Goal: Task Accomplishment & Management: Manage account settings

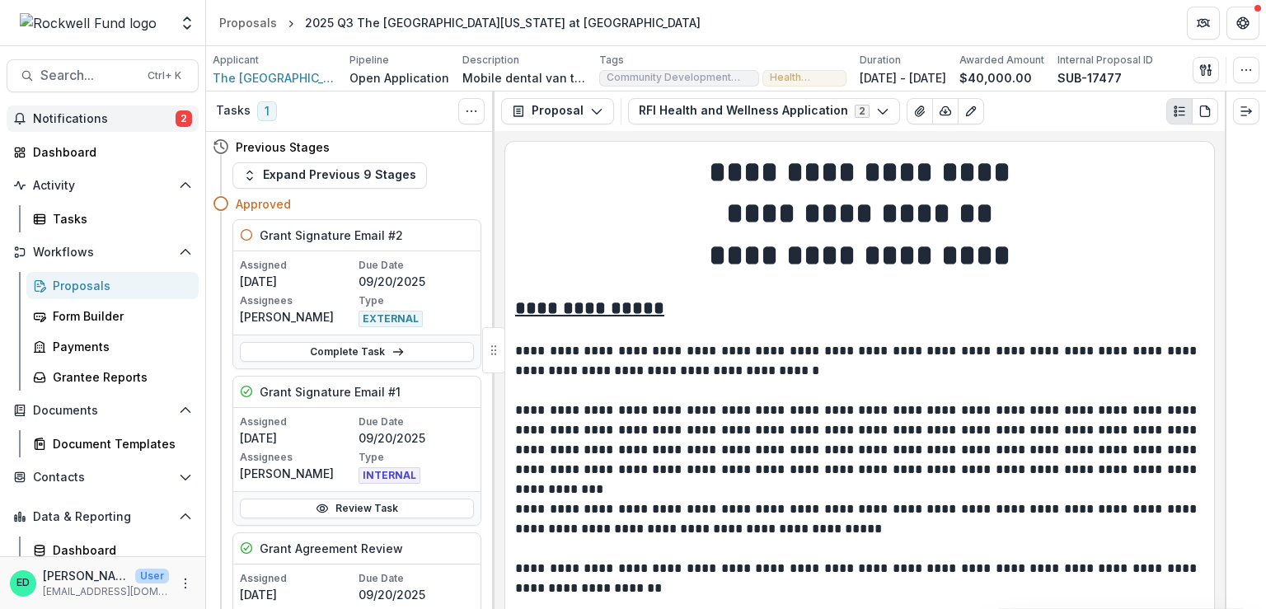
click at [103, 125] on button "Notifications 2" at bounding box center [103, 119] width 192 height 26
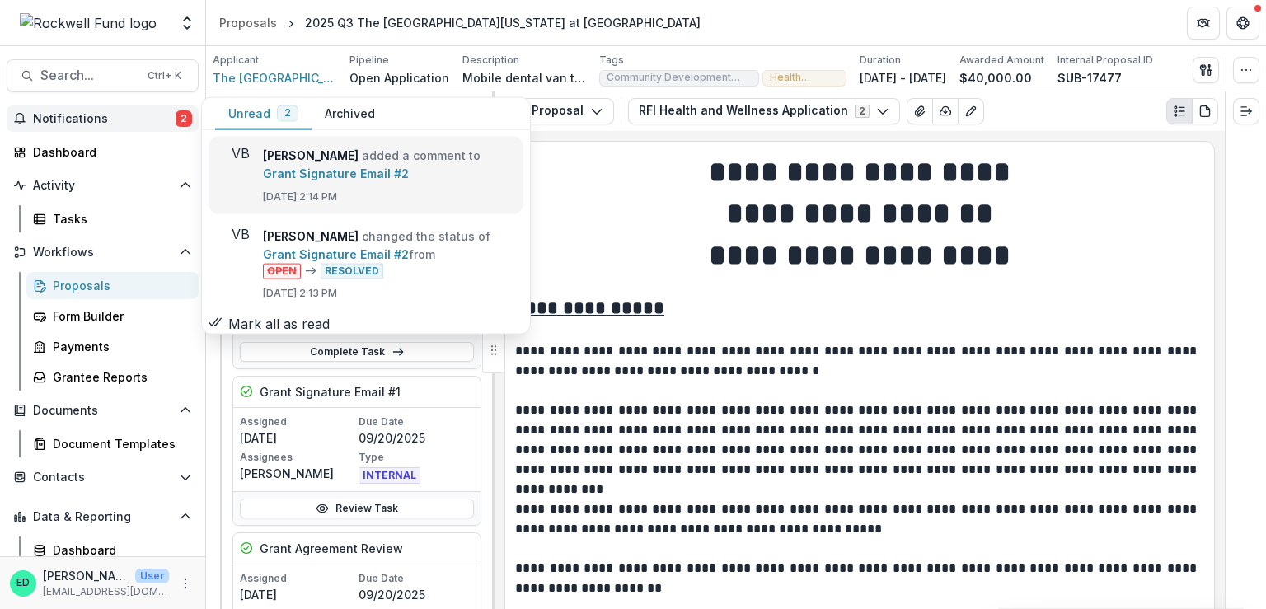
click at [359, 171] on link "Grant Signature Email #2" at bounding box center [336, 174] width 146 height 14
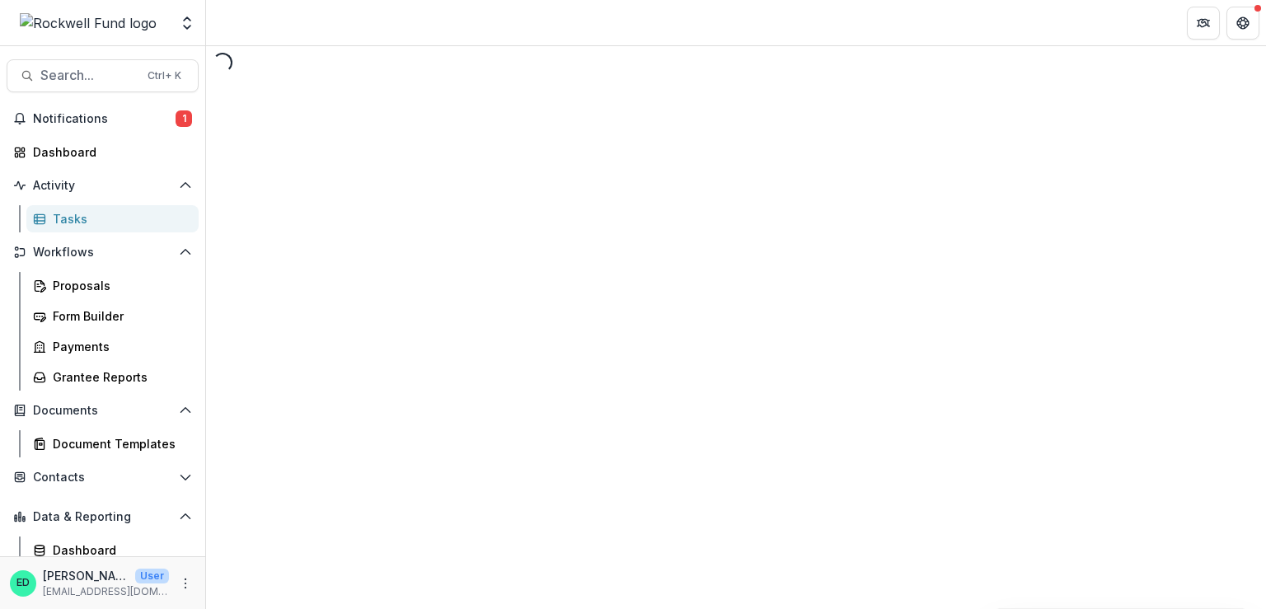
select select "********"
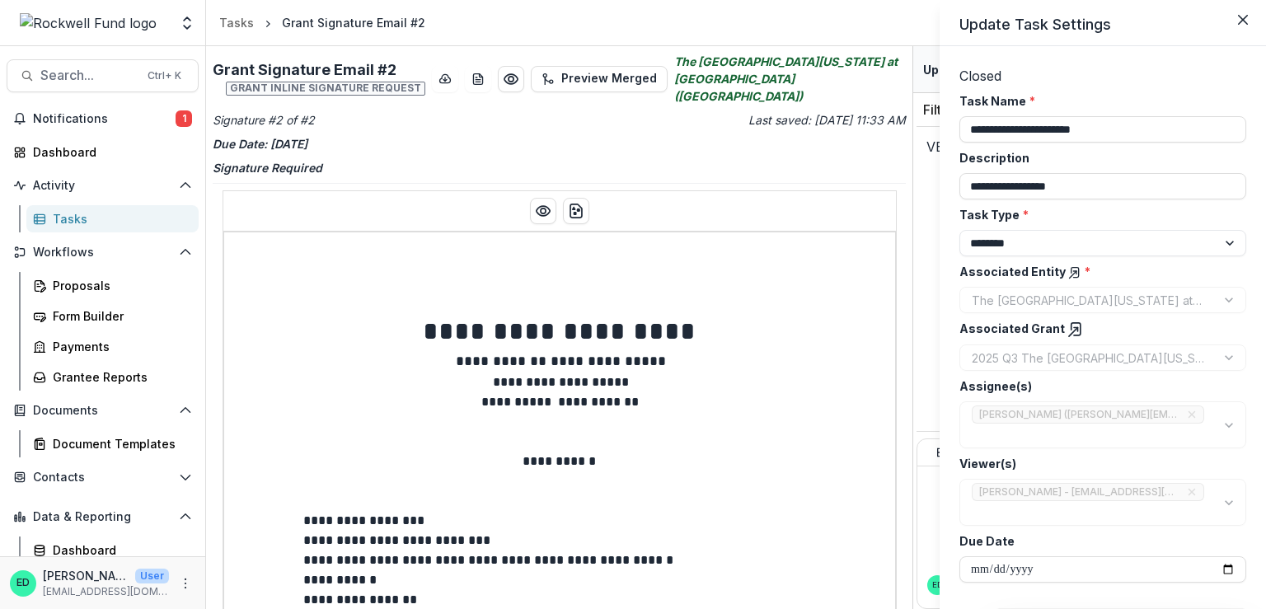
click at [504, 74] on div "**********" at bounding box center [633, 304] width 1266 height 609
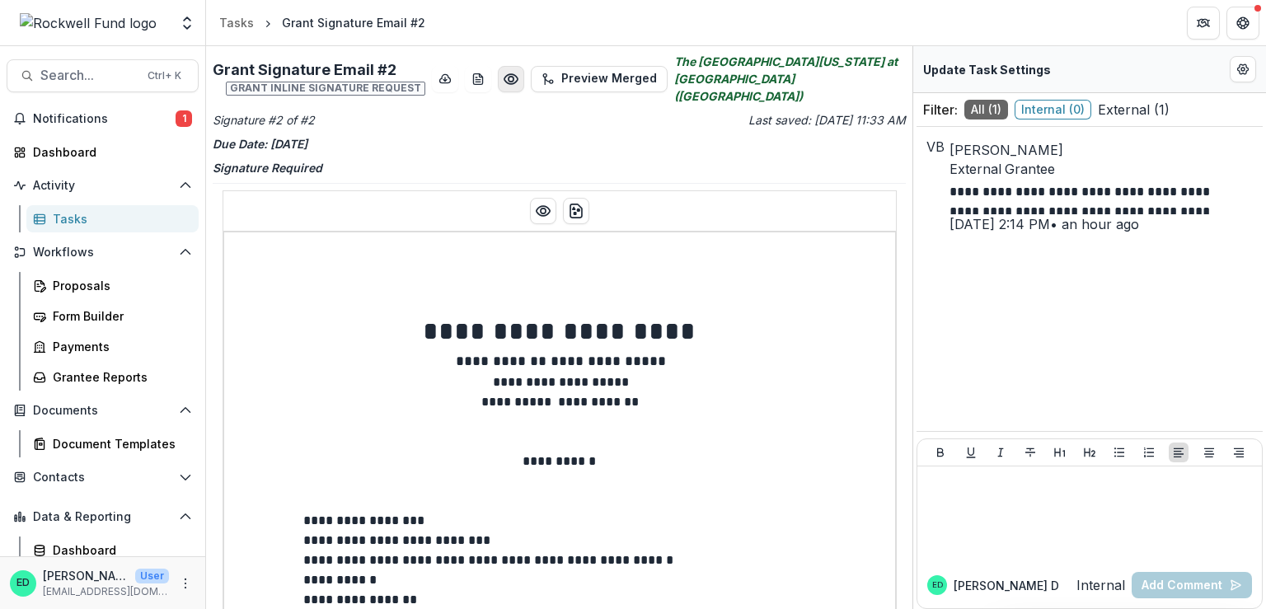
click at [503, 71] on icon "Preview ad354014-517b-420f-8b5c-3d755a14ae4e.pdf" at bounding box center [511, 79] width 16 height 16
click at [1230, 33] on button "Close" at bounding box center [1243, 20] width 26 height 26
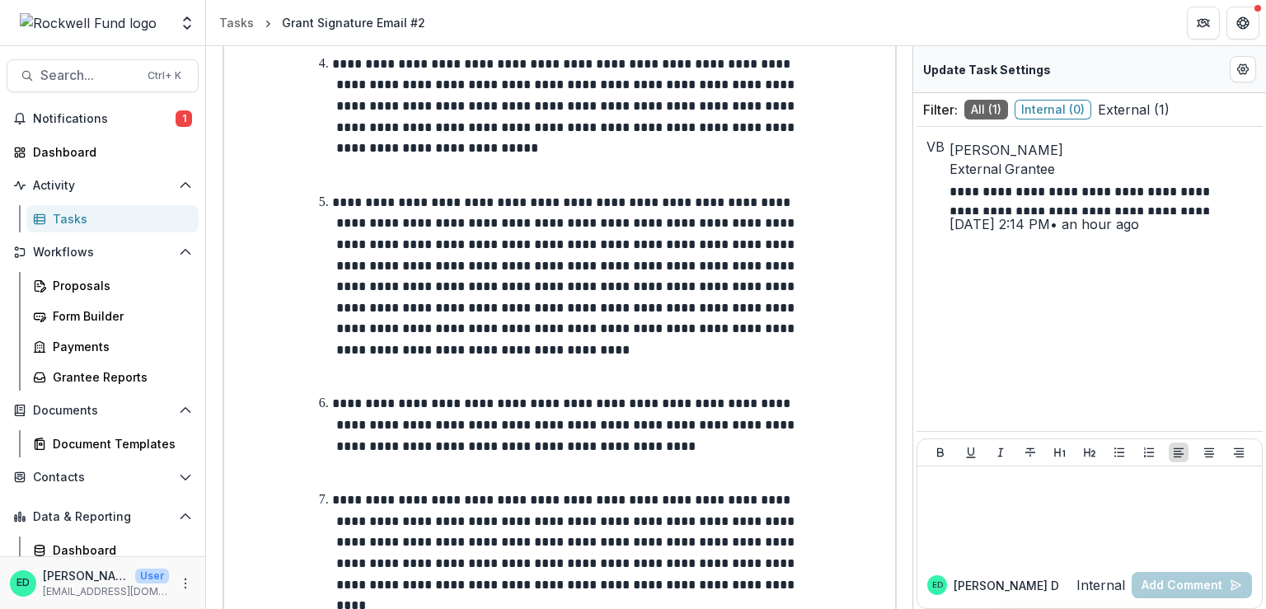
scroll to position [1073, 0]
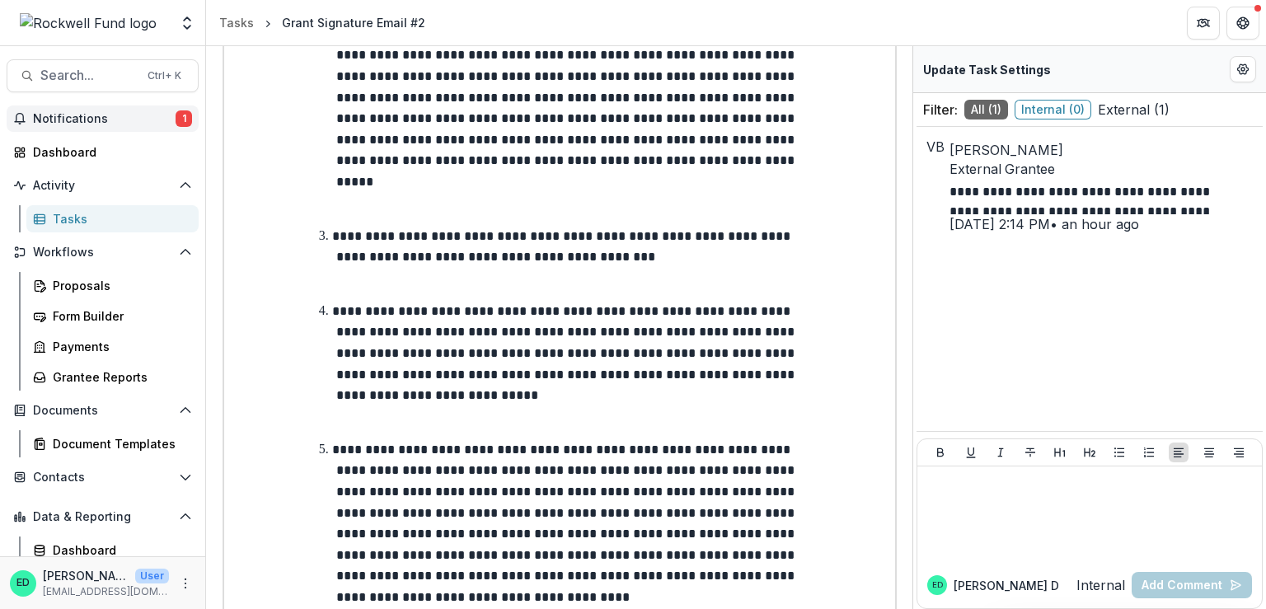
click at [74, 129] on button "Notifications 1" at bounding box center [103, 119] width 192 height 26
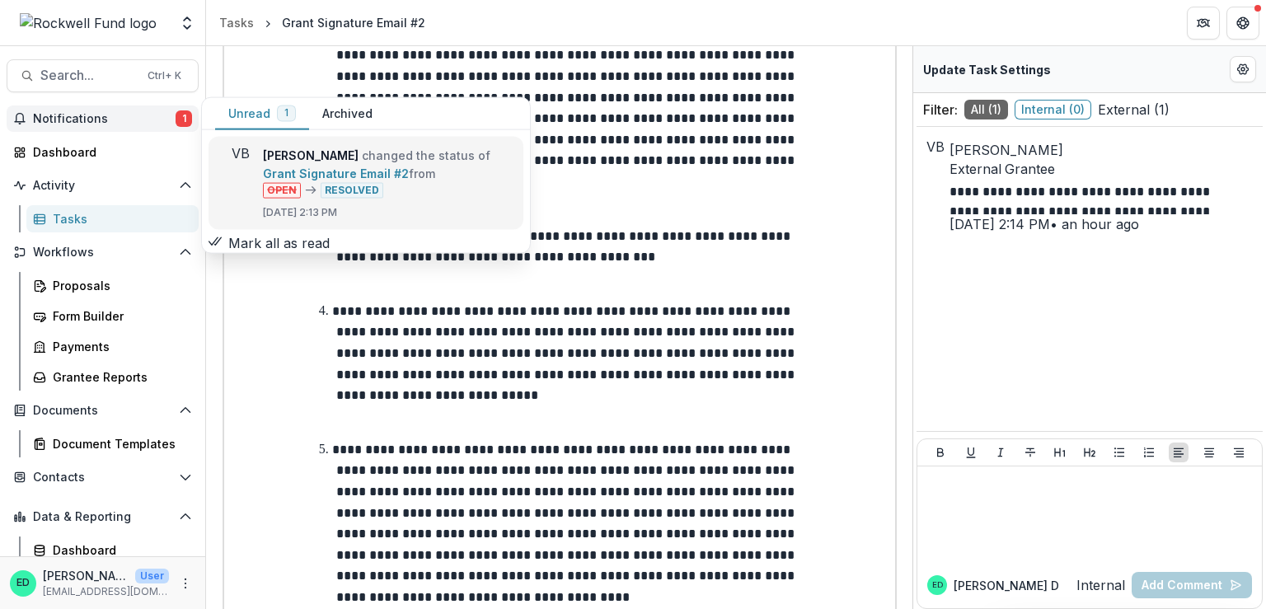
click at [349, 167] on link "Grant Signature Email #2" at bounding box center [336, 174] width 146 height 14
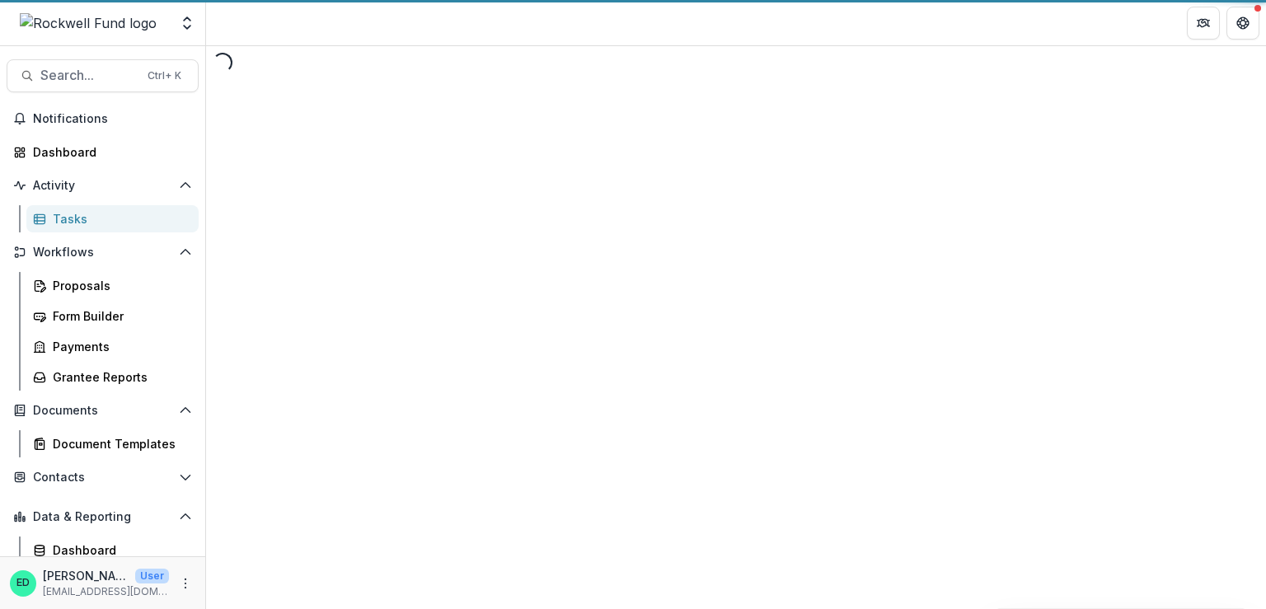
select select "********"
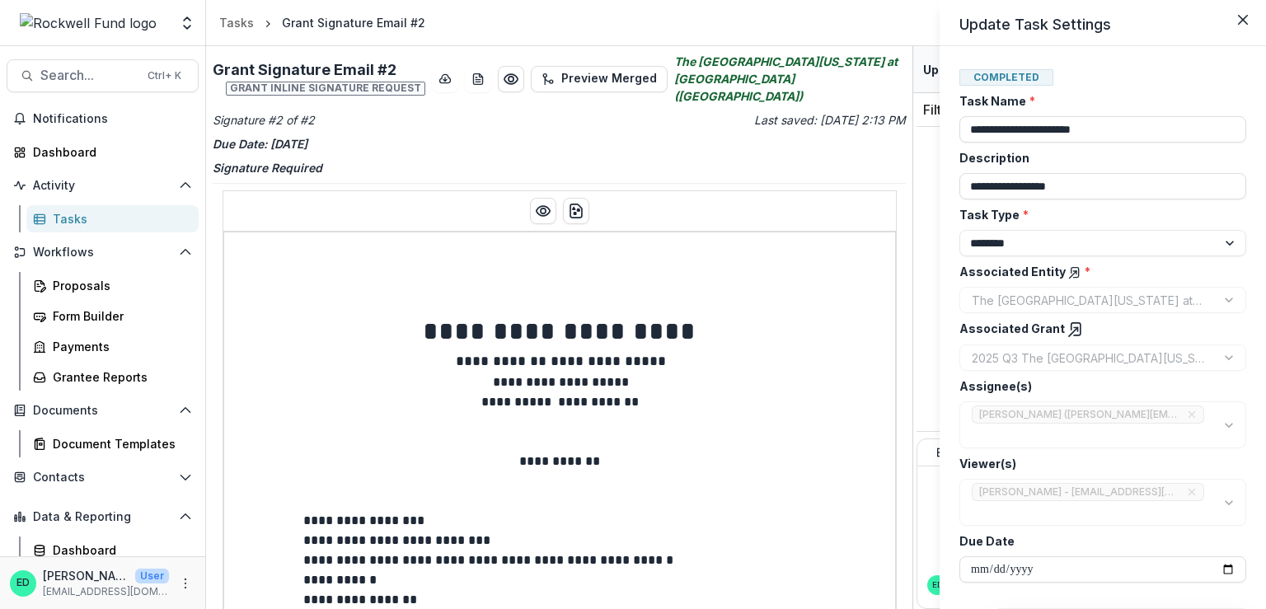
click at [1248, 36] on header "Update Task Settings" at bounding box center [1103, 23] width 326 height 46
click at [1248, 22] on button "Close" at bounding box center [1243, 20] width 26 height 26
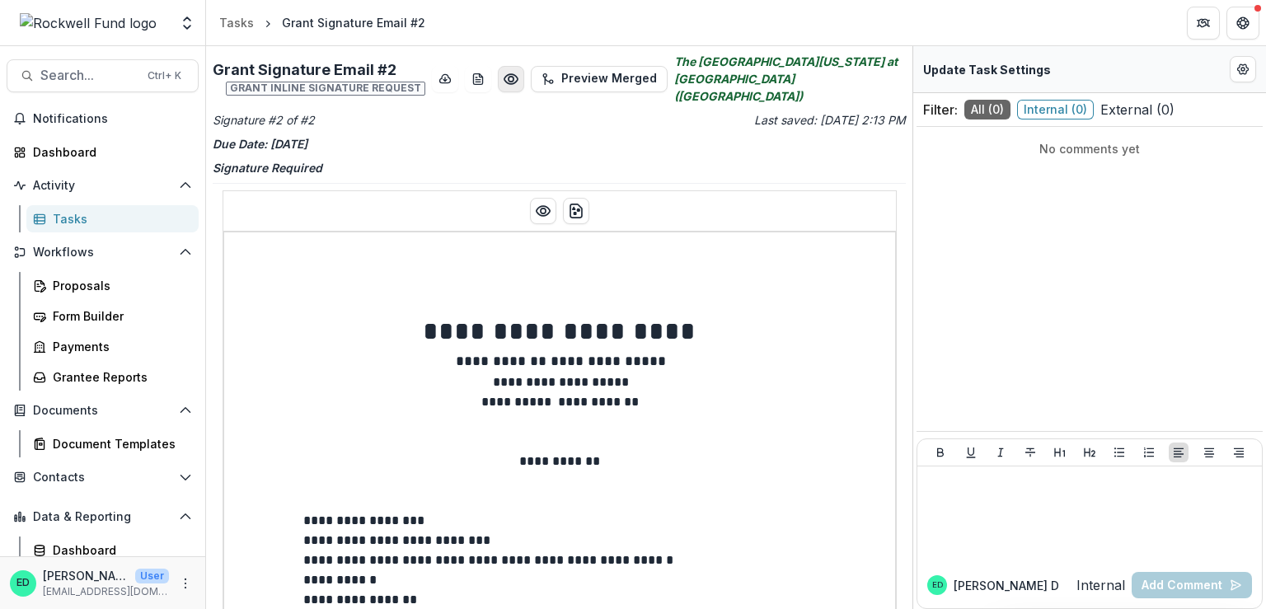
click at [504, 76] on icon "Preview 5f4bdeae-3bbb-4380-9d07-9a850a0b9adf.pdf" at bounding box center [511, 79] width 16 height 16
click at [1230, 33] on button "Close" at bounding box center [1243, 20] width 26 height 26
click at [214, 26] on link "Tasks" at bounding box center [237, 23] width 48 height 24
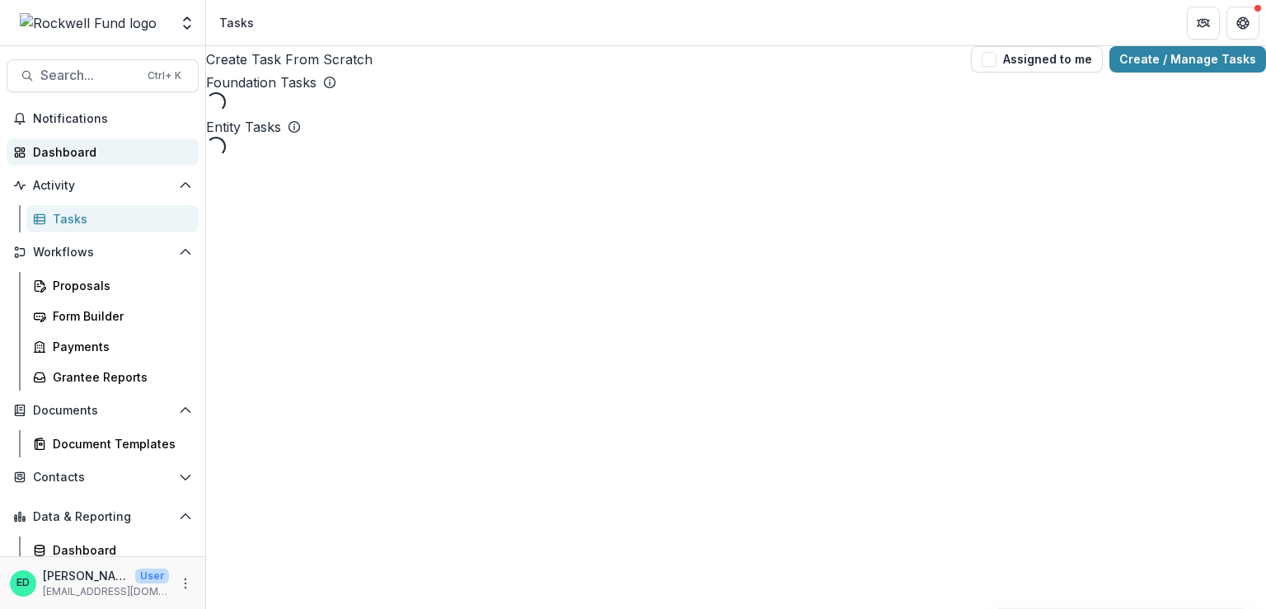
click at [85, 142] on link "Dashboard" at bounding box center [103, 151] width 192 height 27
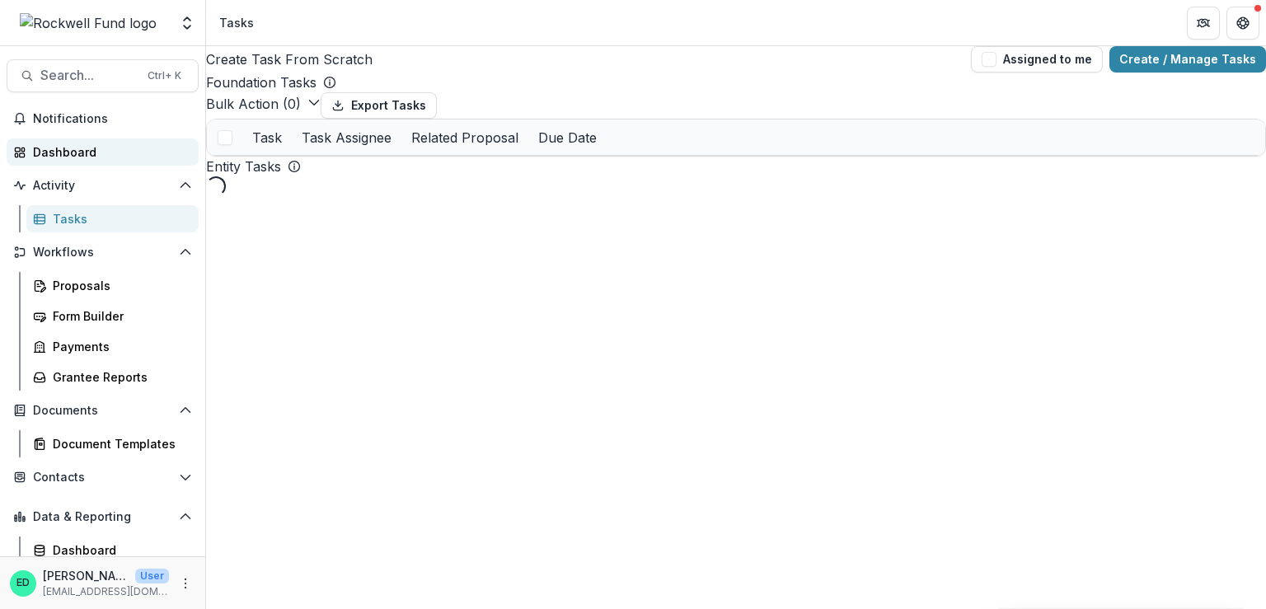
click at [84, 154] on div "Dashboard" at bounding box center [109, 151] width 152 height 17
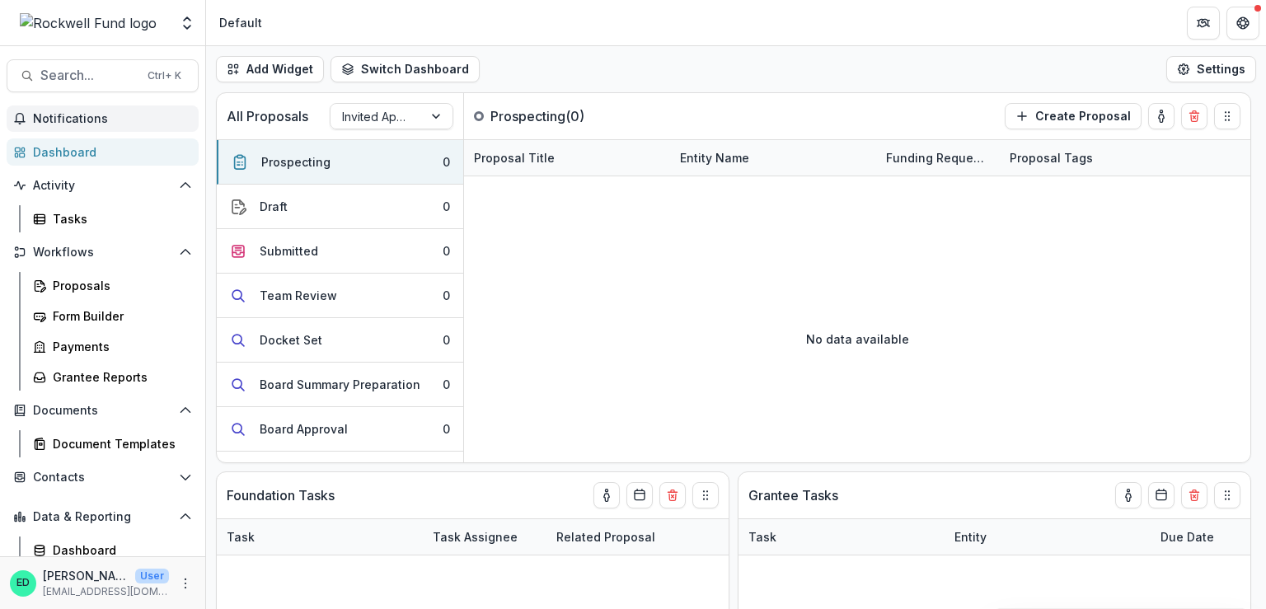
click at [68, 110] on button "Notifications" at bounding box center [103, 119] width 192 height 26
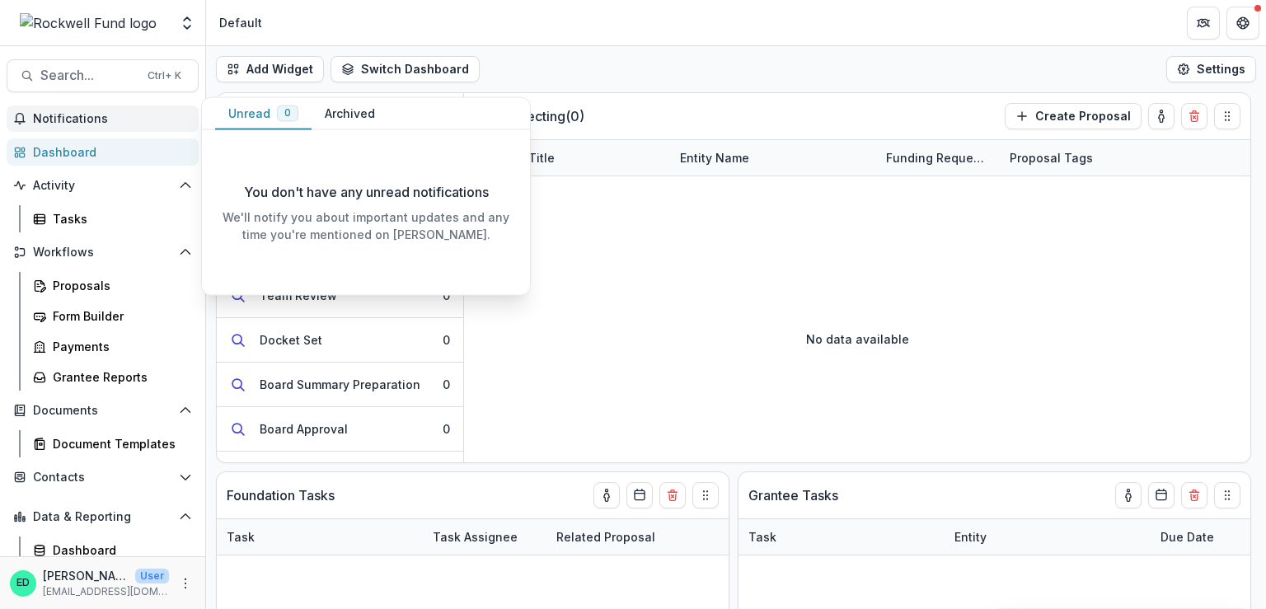
click at [440, 10] on header "Default" at bounding box center [736, 22] width 1060 height 45
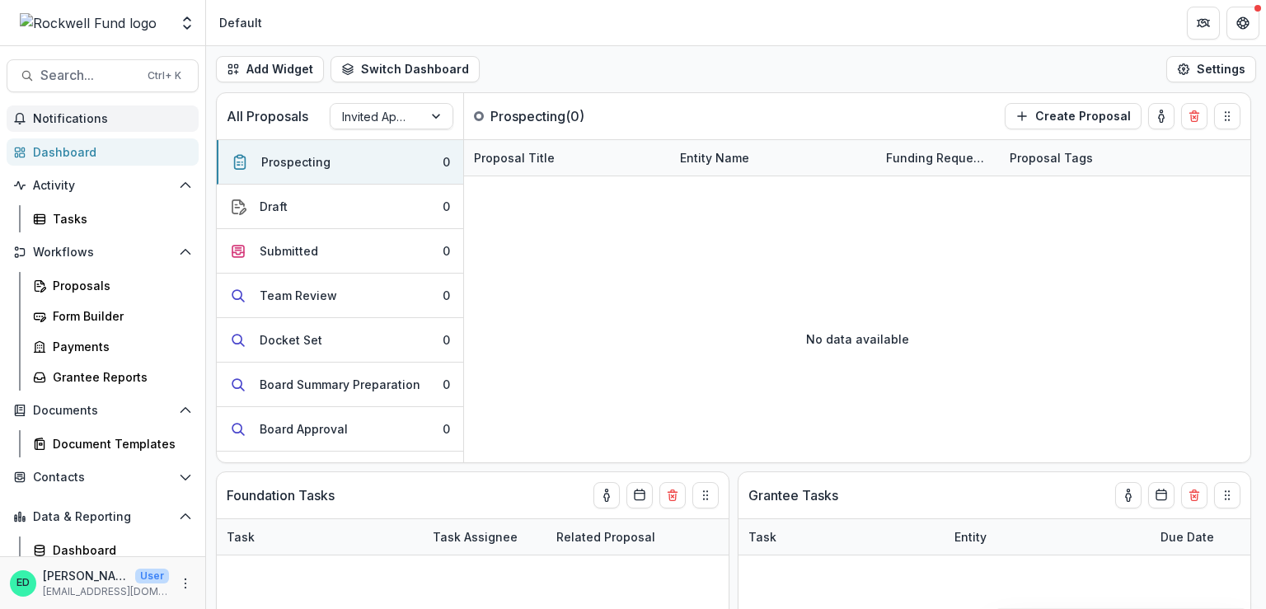
click at [116, 107] on button "Notifications" at bounding box center [103, 119] width 192 height 26
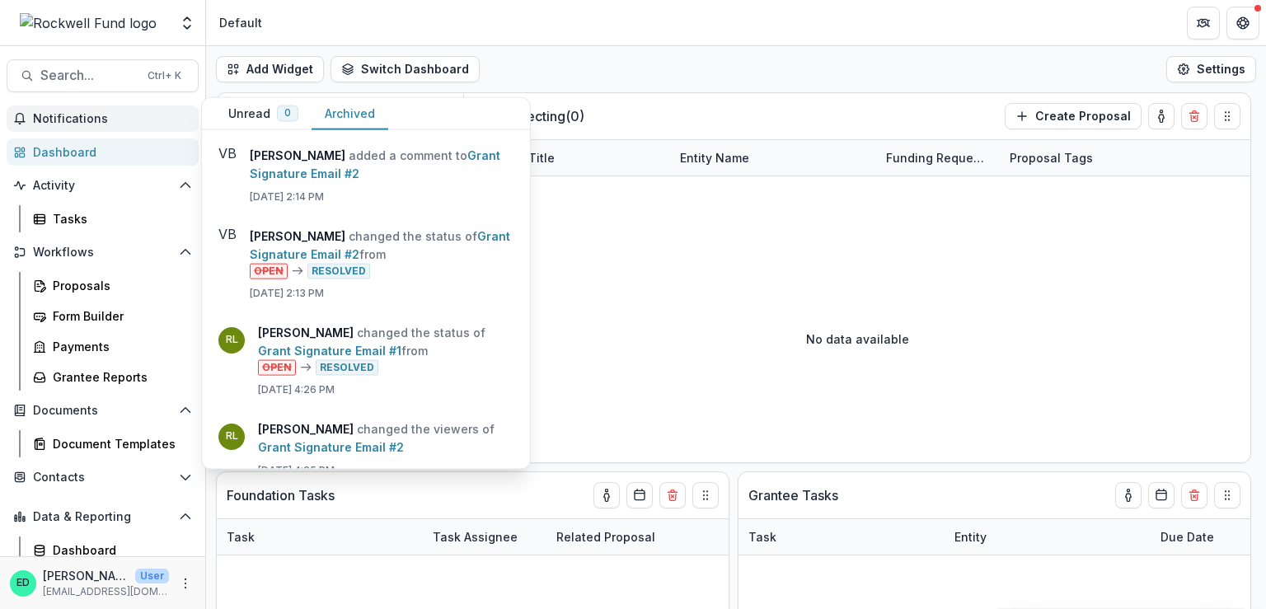
click at [345, 111] on button "Archived" at bounding box center [350, 114] width 77 height 32
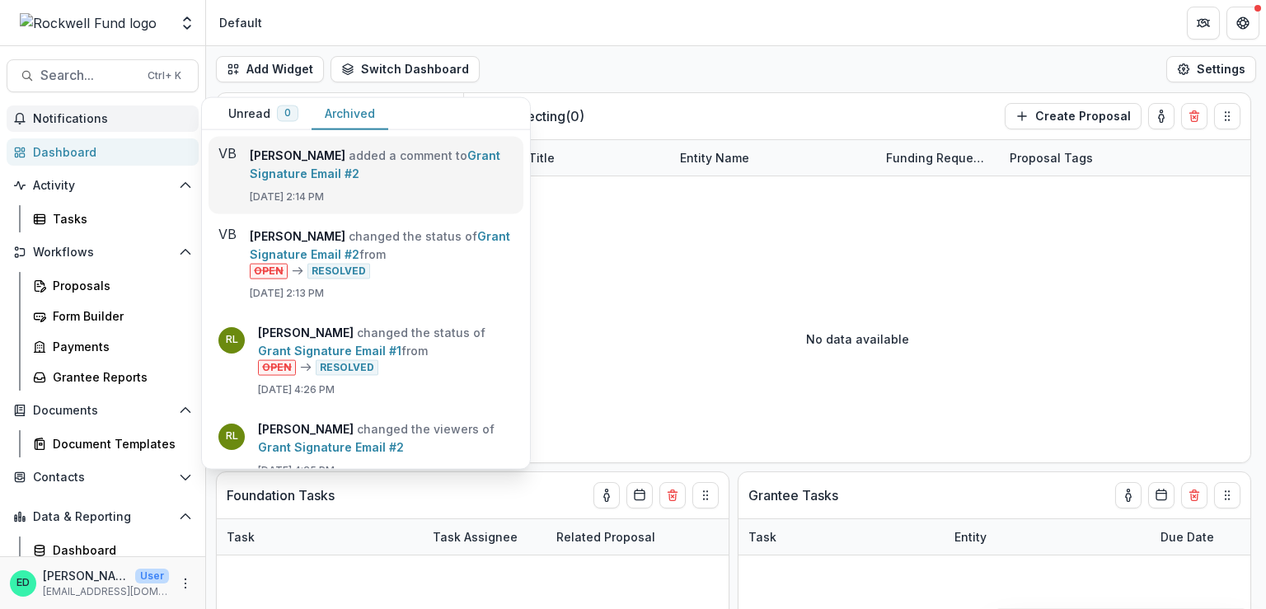
click at [330, 172] on link "Grant Signature Email #2" at bounding box center [375, 164] width 251 height 32
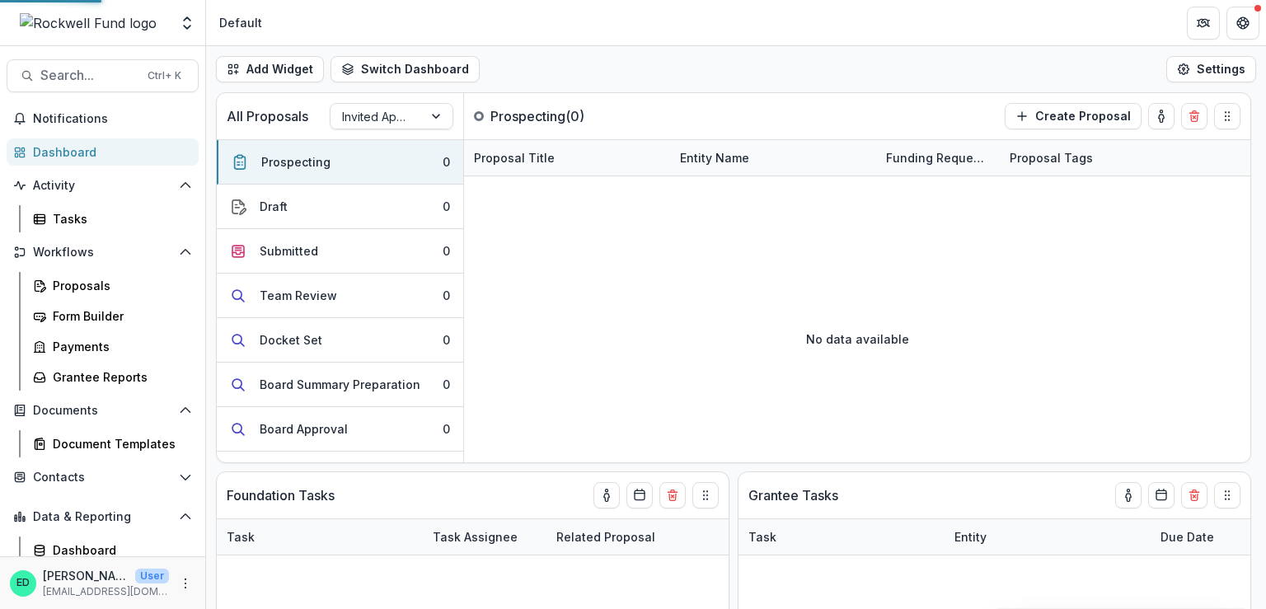
select select "********"
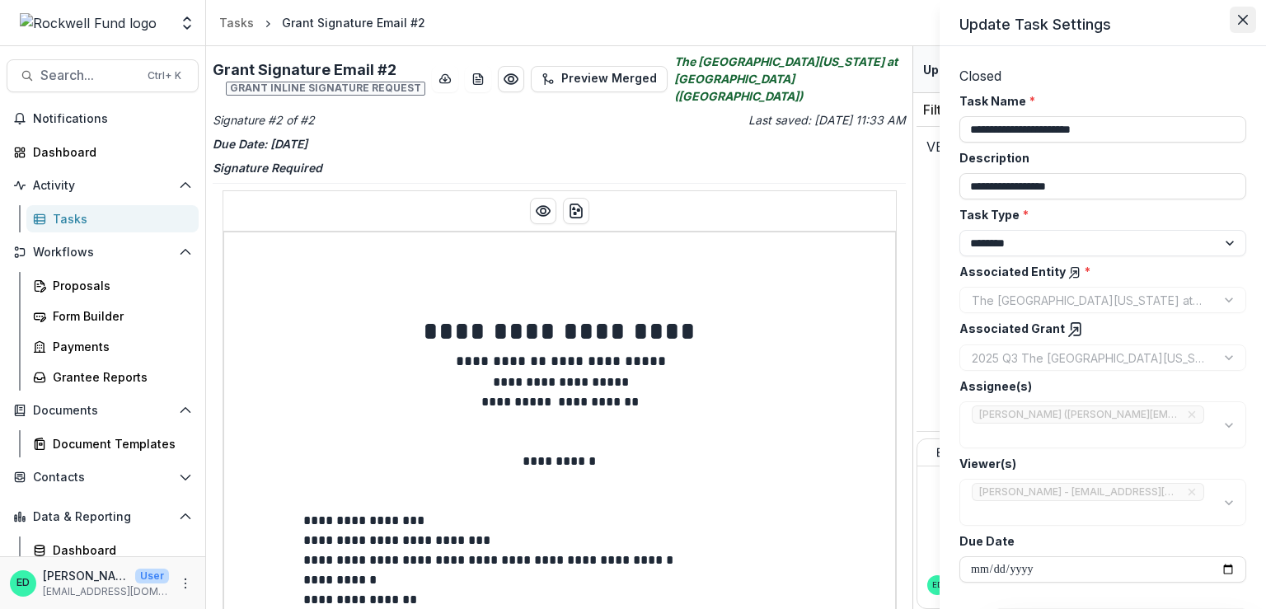
click at [1245, 17] on icon "Close" at bounding box center [1243, 20] width 10 height 10
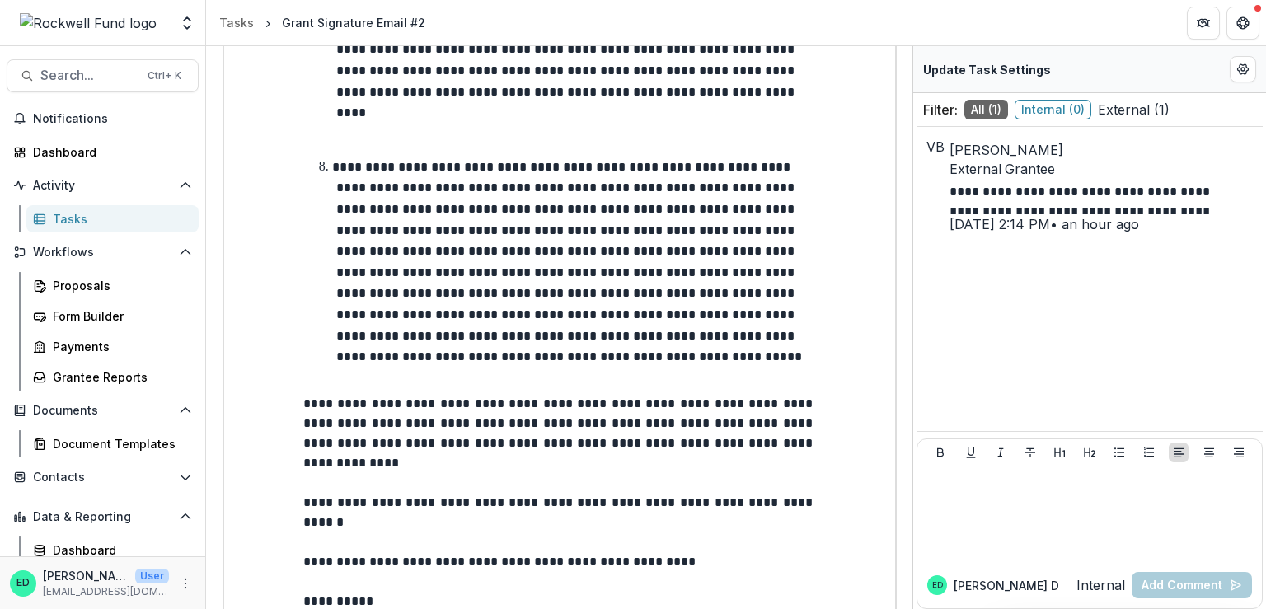
scroll to position [2145, 0]
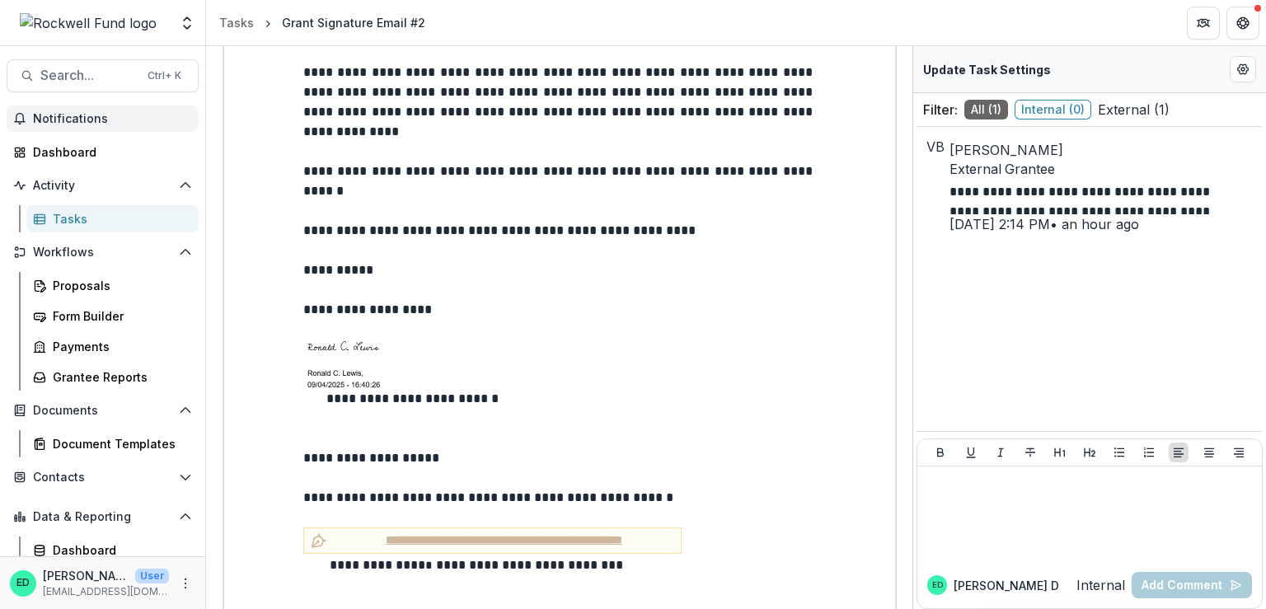
click at [75, 109] on button "Notifications" at bounding box center [103, 119] width 192 height 26
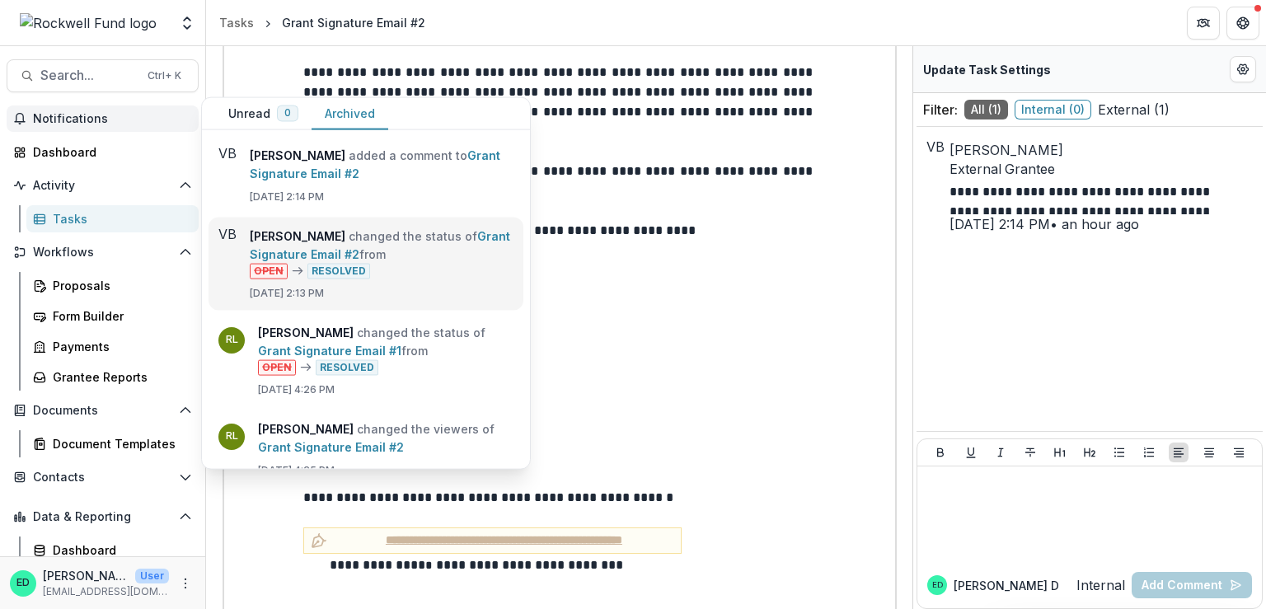
click at [442, 261] on link "Grant Signature Email #2" at bounding box center [380, 245] width 260 height 32
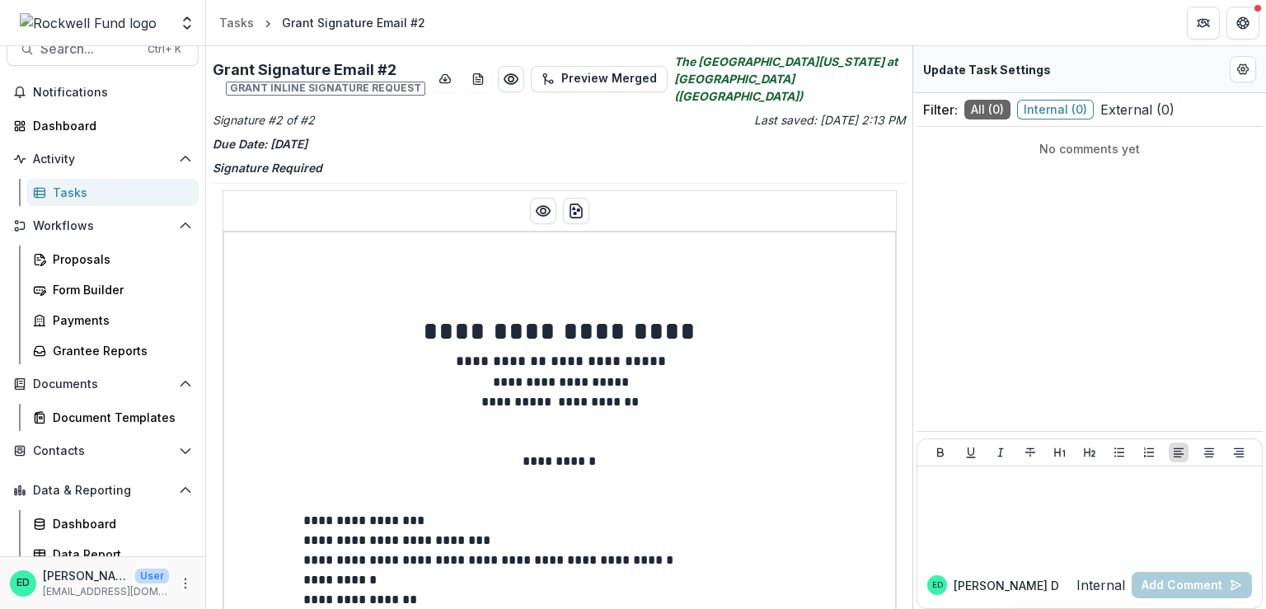
scroll to position [37, 0]
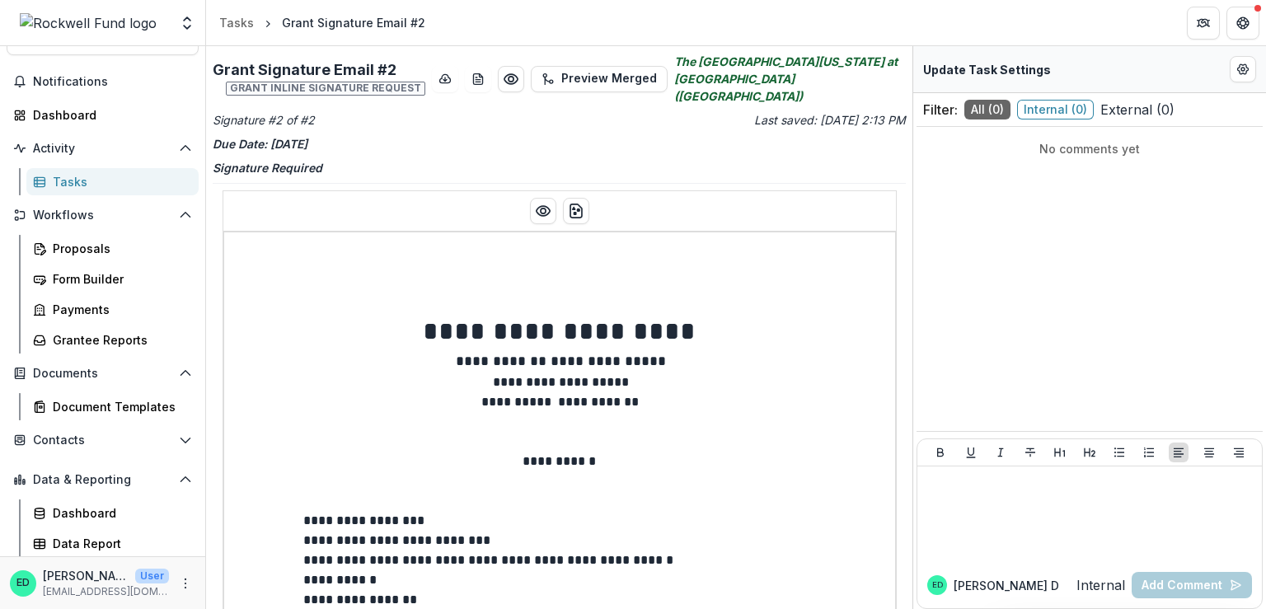
click at [127, 99] on div "Notifications Dashboard Activity Tasks Workflows Proposals Form Builder Payment…" at bounding box center [102, 312] width 205 height 489
click at [125, 87] on span "Notifications" at bounding box center [112, 82] width 159 height 14
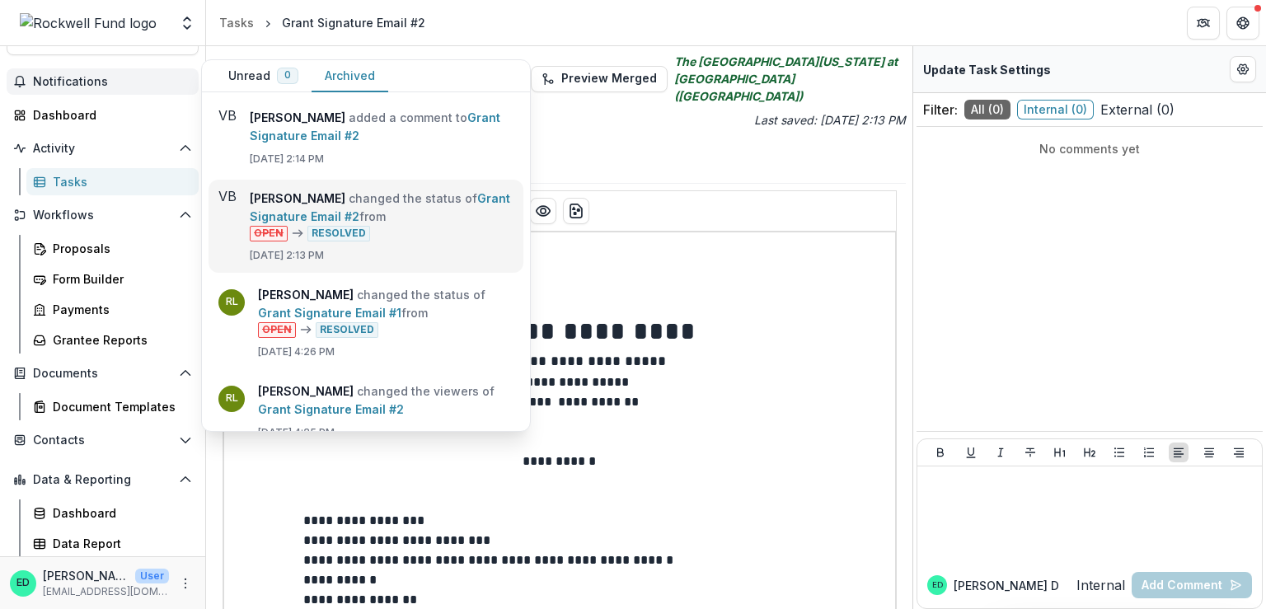
click at [410, 205] on link "Grant Signature Email #2" at bounding box center [380, 207] width 260 height 32
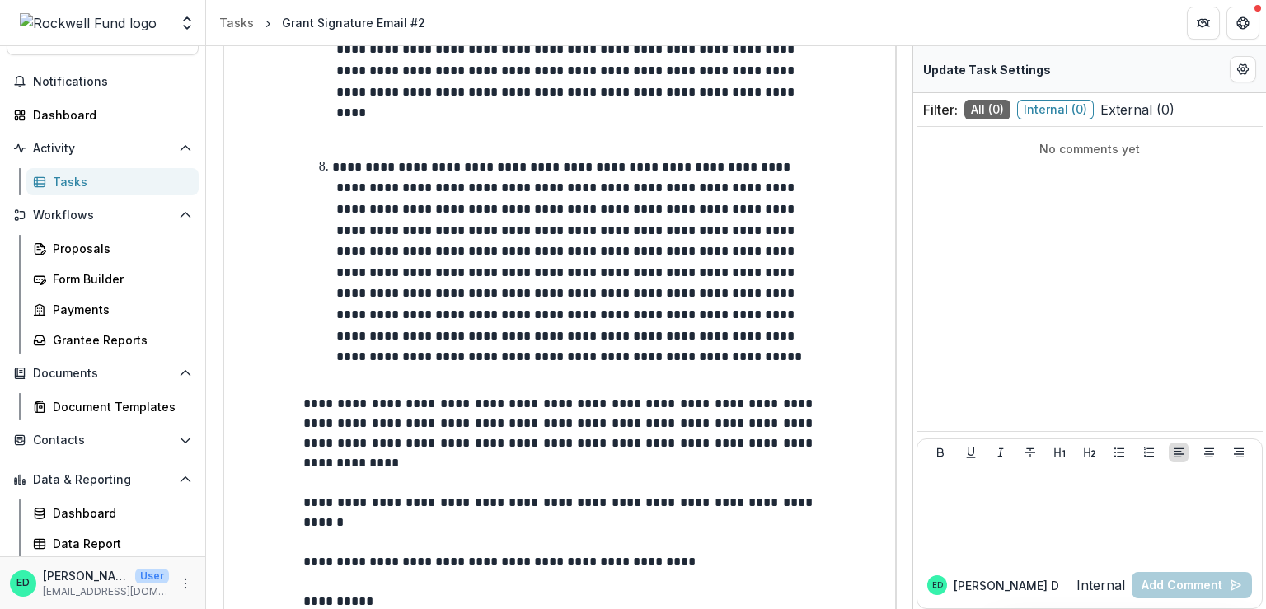
scroll to position [2145, 0]
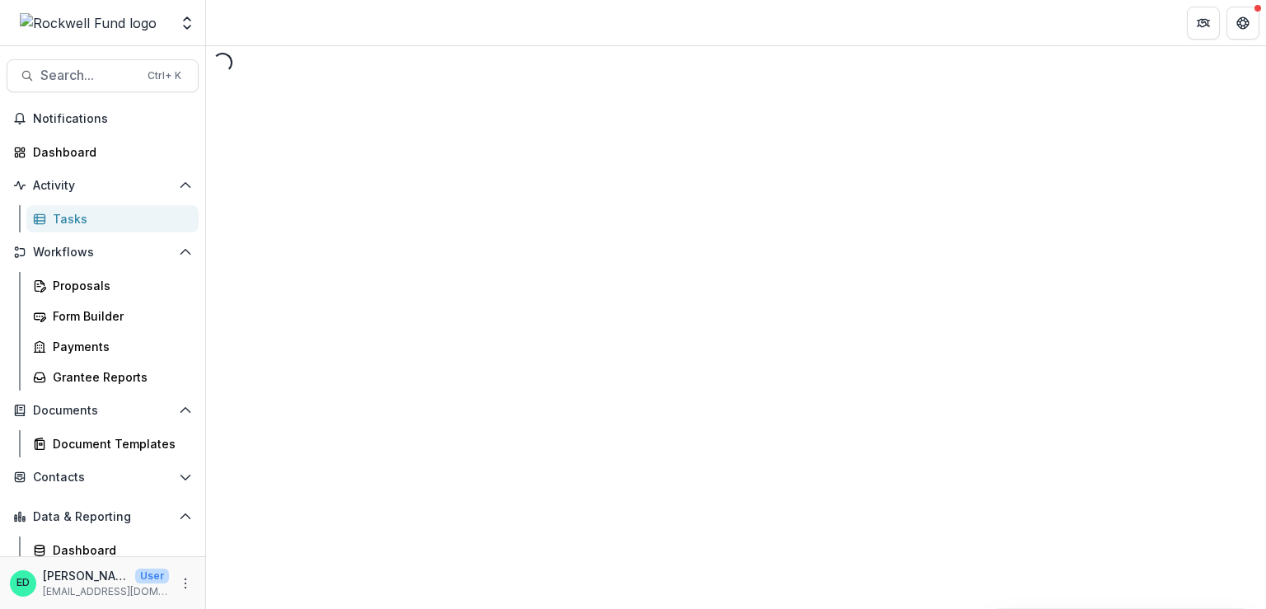
select select "********"
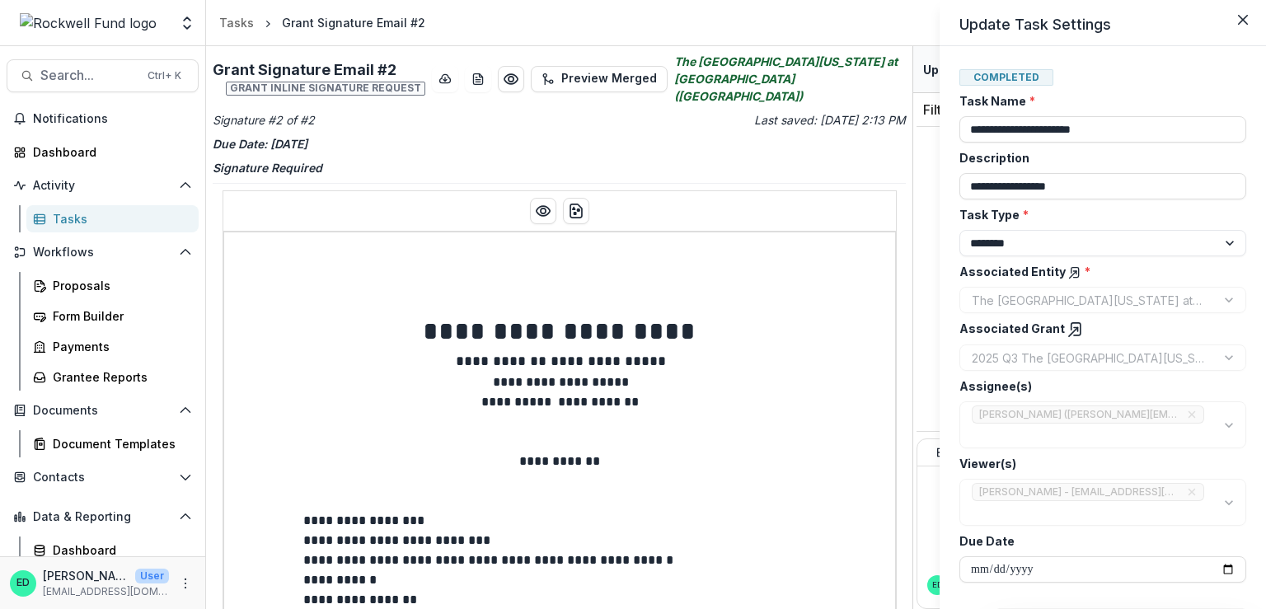
drag, startPoint x: 912, startPoint y: 171, endPoint x: 894, endPoint y: 341, distance: 171.6
click at [894, 352] on div "**********" at bounding box center [633, 304] width 1266 height 609
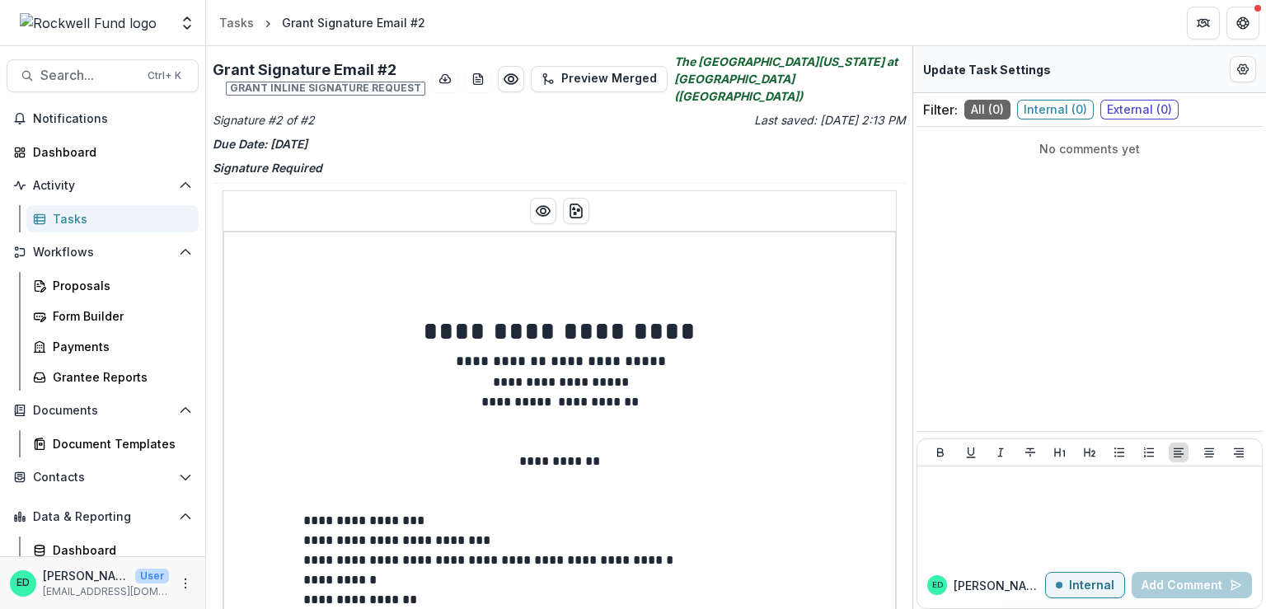
click at [99, 222] on div "Tasks" at bounding box center [119, 218] width 133 height 17
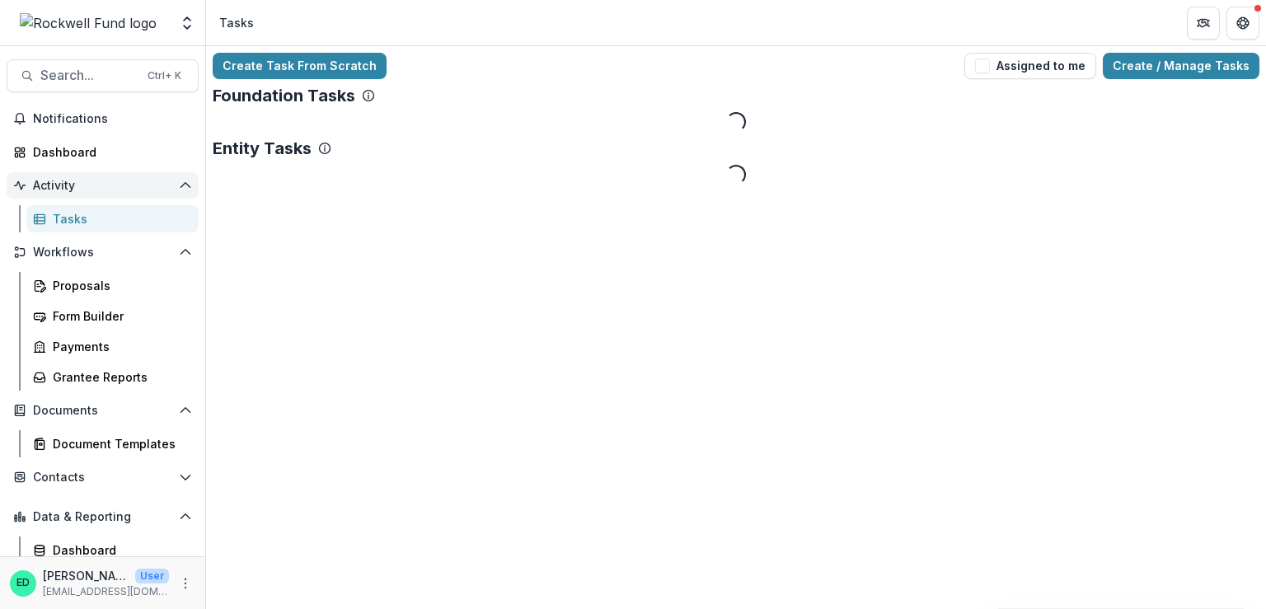
click at [73, 181] on span "Activity" at bounding box center [102, 186] width 139 height 14
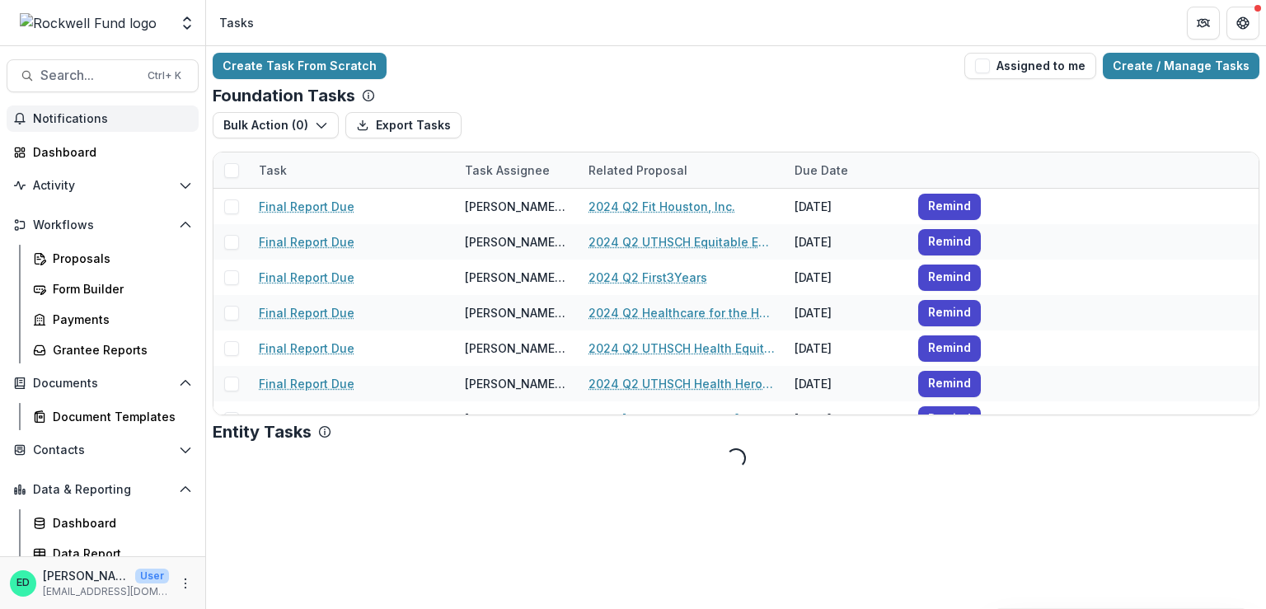
click at [84, 118] on span "Notifications" at bounding box center [112, 119] width 159 height 14
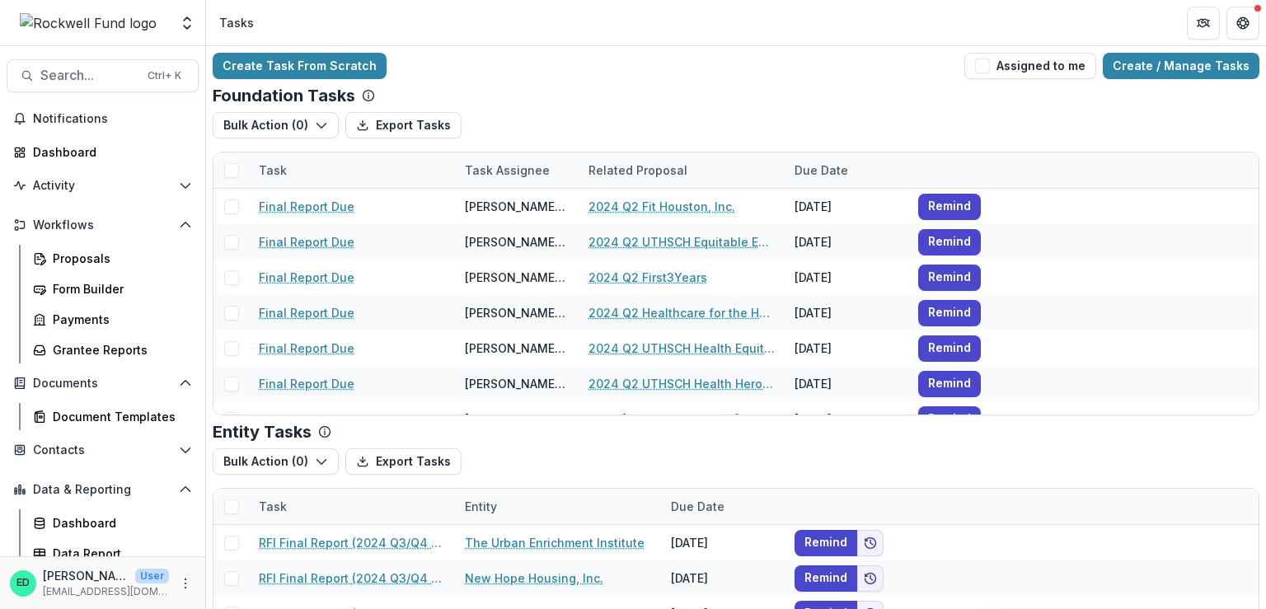
click at [760, 59] on div "Create Task From Scratch Assigned to me Create / Manage Tasks" at bounding box center [736, 66] width 1047 height 26
click at [77, 260] on div "Proposals" at bounding box center [119, 258] width 133 height 17
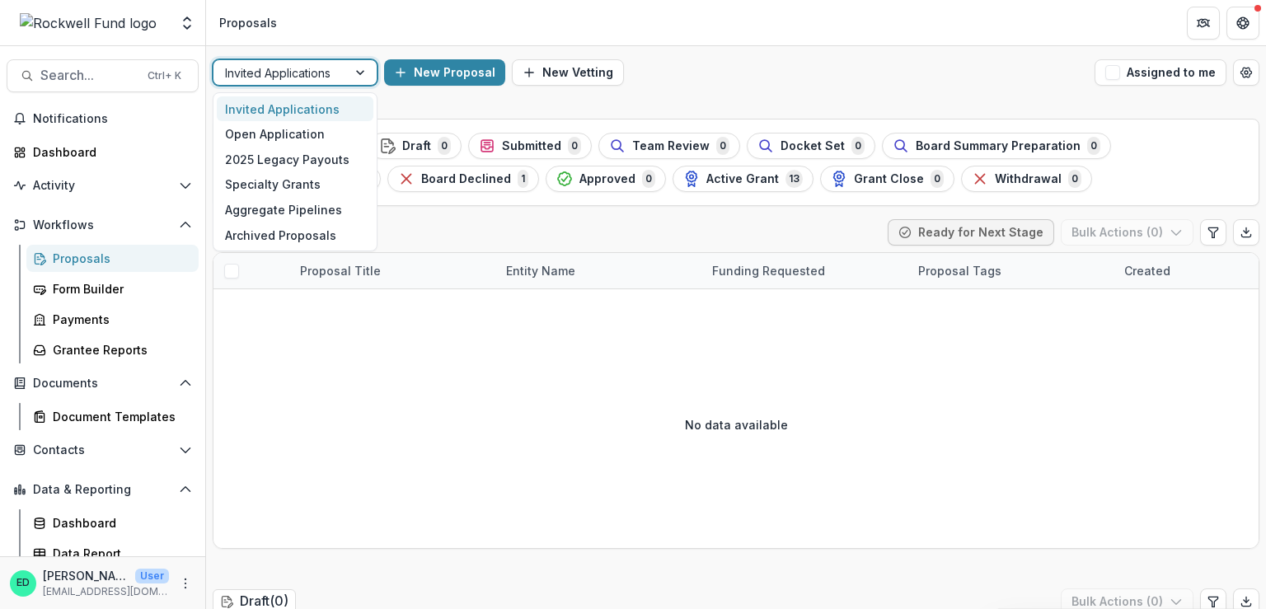
click at [359, 76] on div at bounding box center [362, 72] width 30 height 25
click at [315, 132] on div "Open Application" at bounding box center [295, 134] width 157 height 26
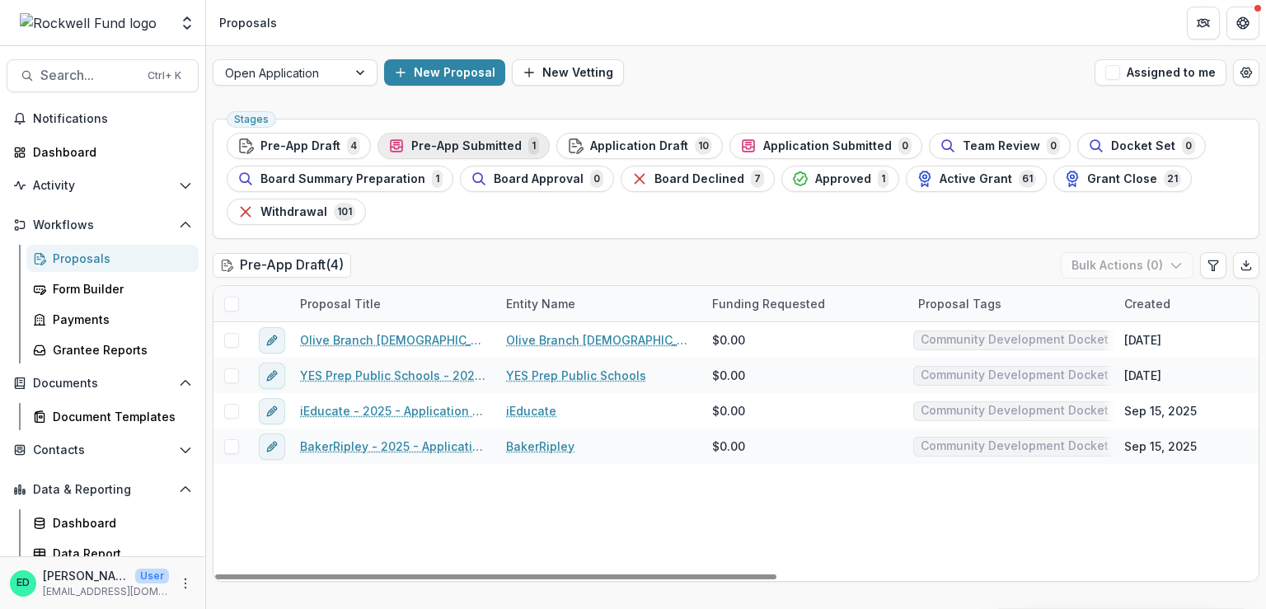
click at [440, 149] on span "Pre-App Submitted" at bounding box center [466, 146] width 110 height 14
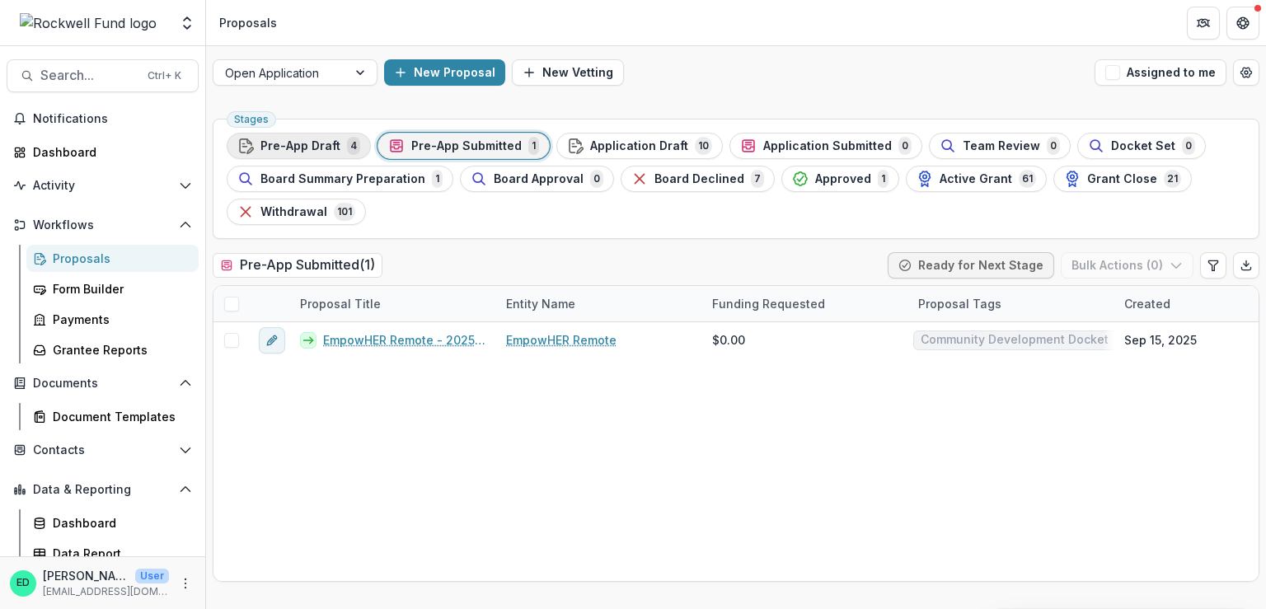
click at [320, 148] on span "Pre-App Draft" at bounding box center [300, 146] width 80 height 14
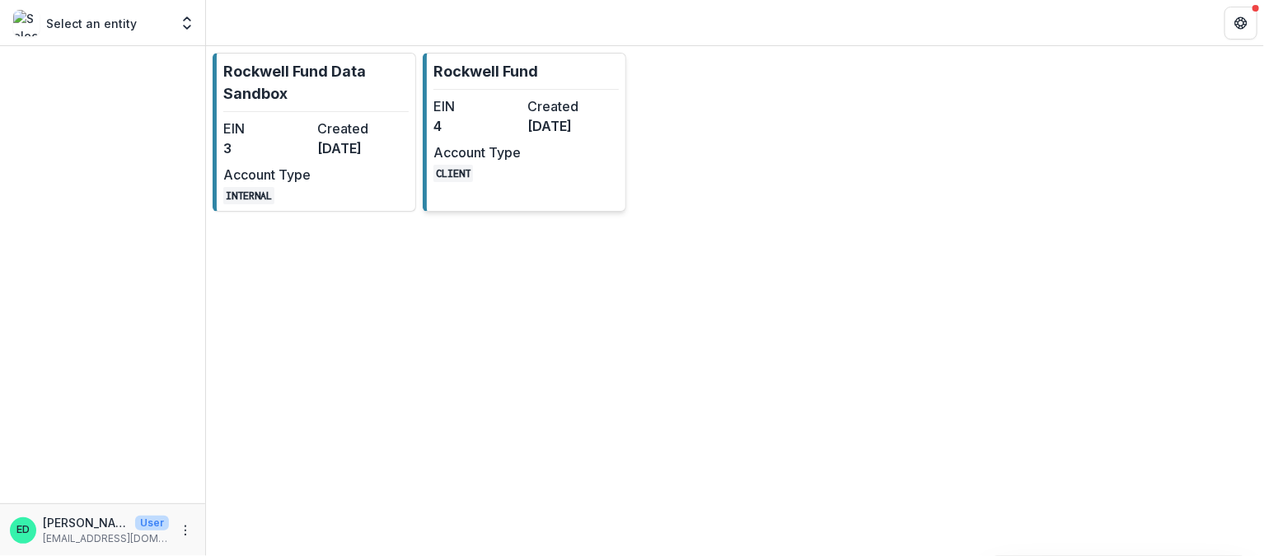
click at [481, 134] on dd "4" at bounding box center [477, 126] width 87 height 20
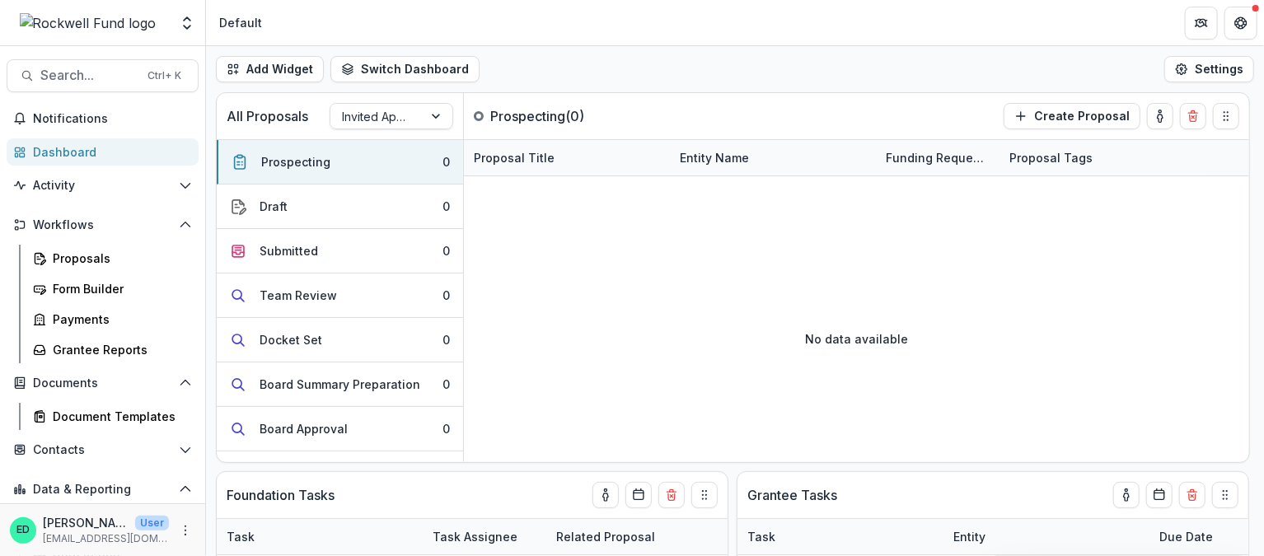
click at [110, 159] on div "Dashboard" at bounding box center [109, 151] width 152 height 17
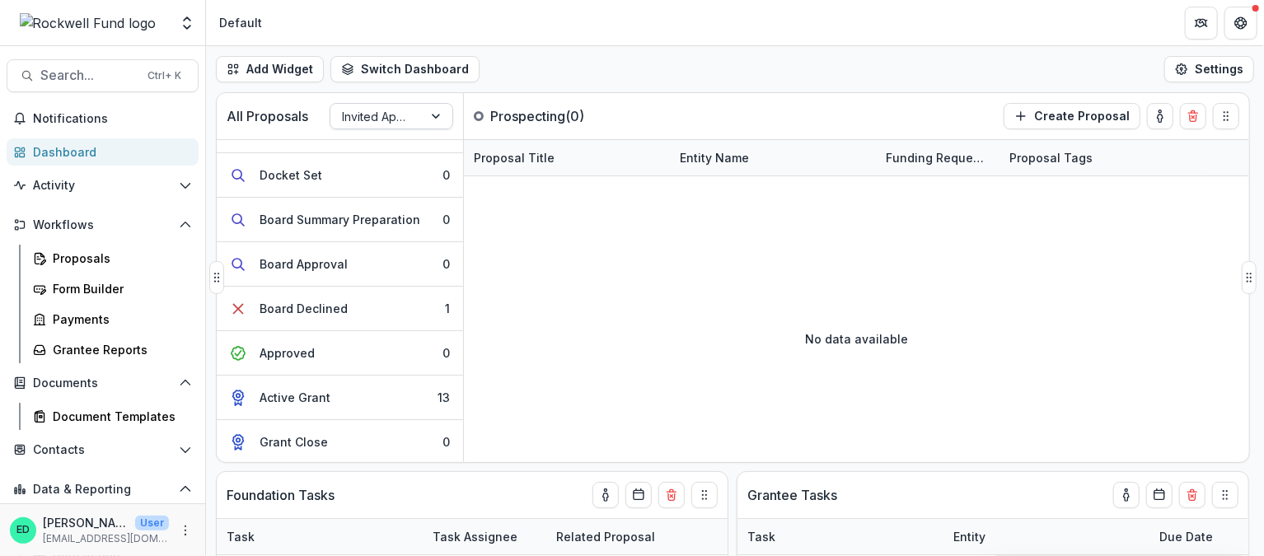
click at [375, 116] on div at bounding box center [376, 116] width 69 height 21
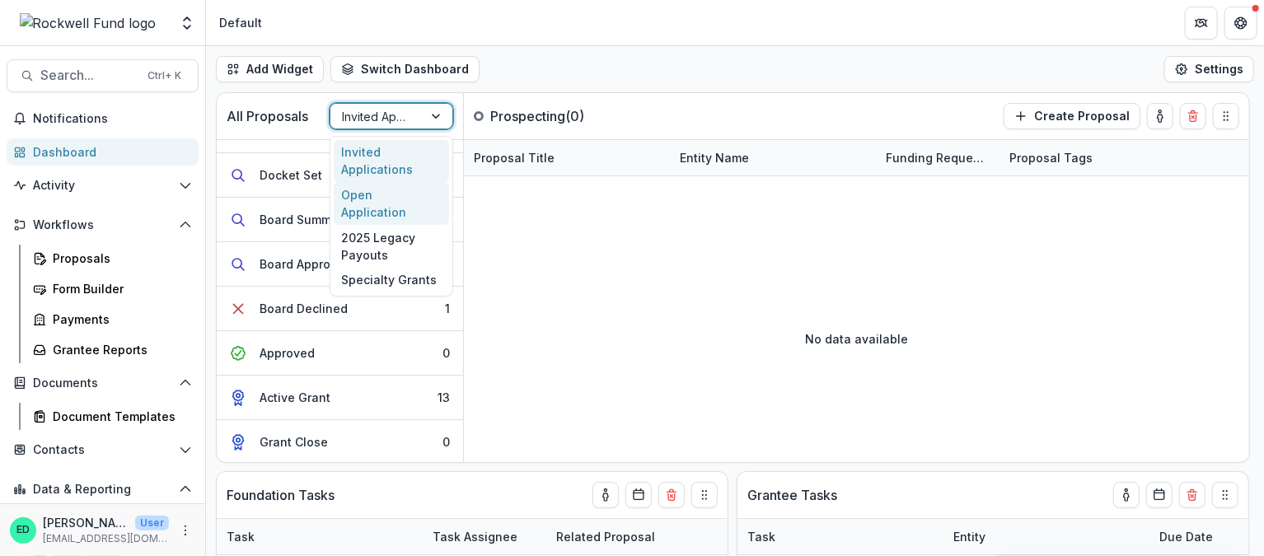
click at [389, 199] on div "Open Application" at bounding box center [391, 203] width 115 height 43
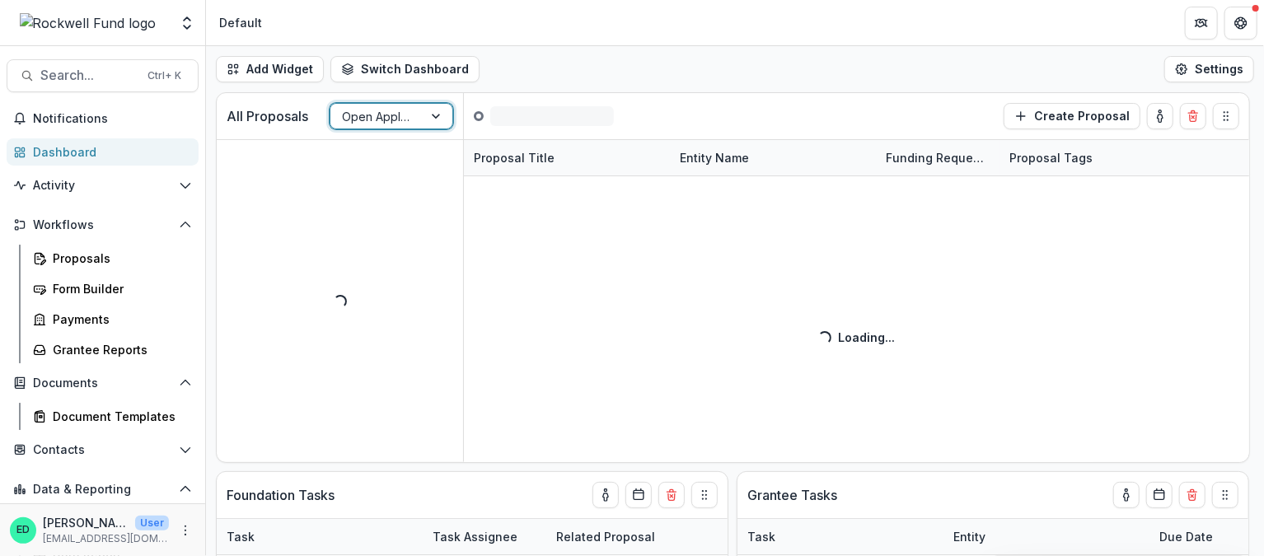
scroll to position [0, 0]
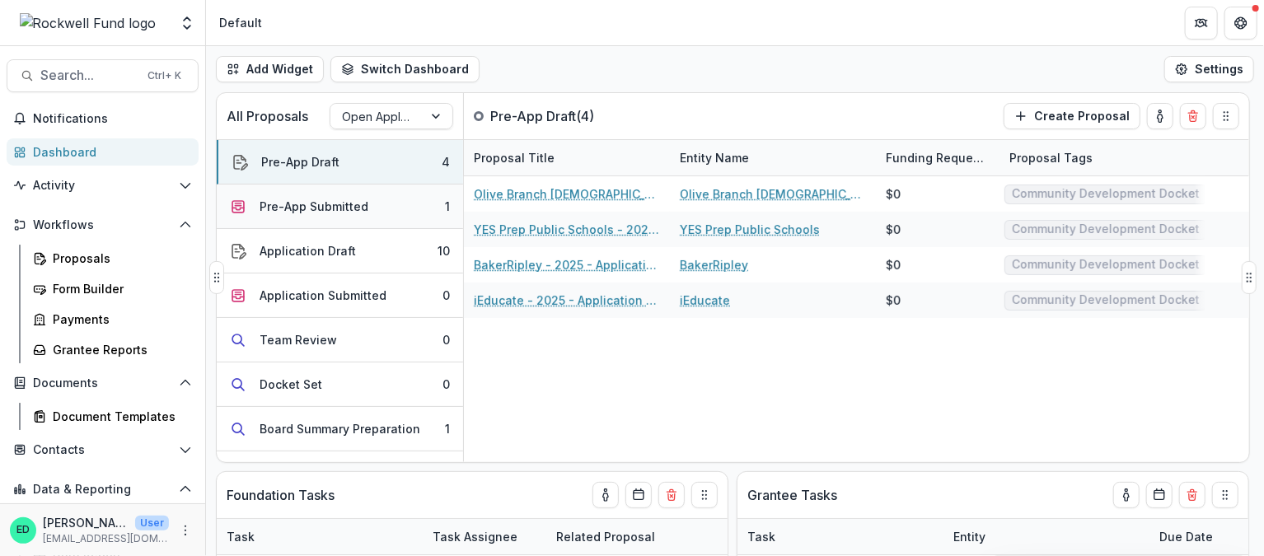
click at [411, 202] on button "Pre-App Submitted 1" at bounding box center [340, 207] width 246 height 45
